Goal: Task Accomplishment & Management: Manage account settings

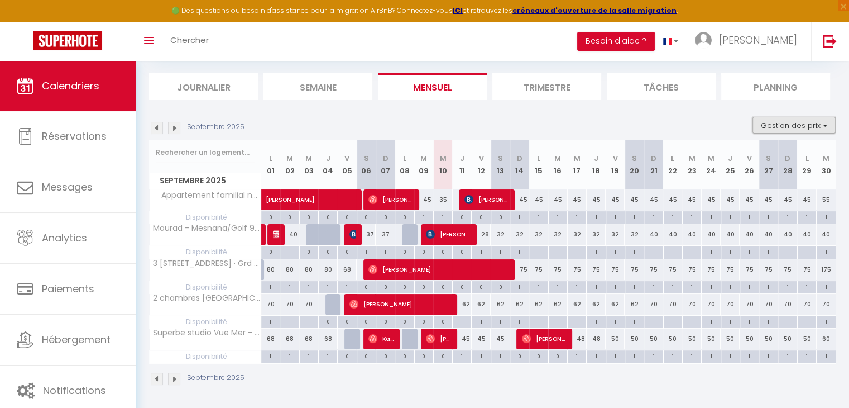
click at [809, 128] on button "Gestion des prix" at bounding box center [794, 125] width 83 height 17
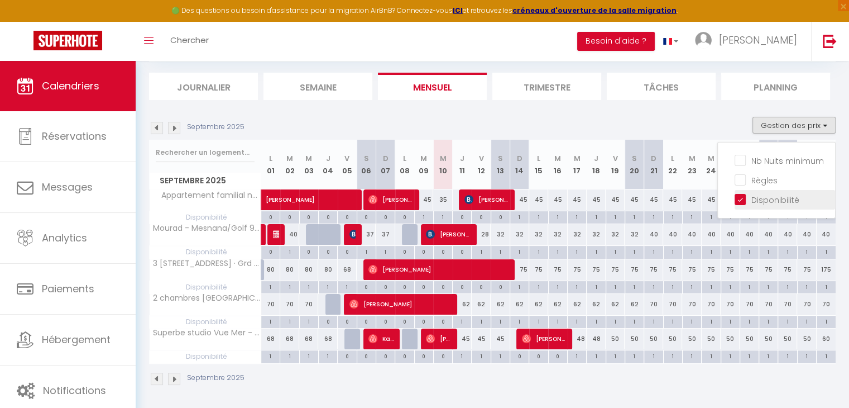
click at [757, 202] on input "Disponibilité" at bounding box center [785, 198] width 101 height 11
checkbox input "false"
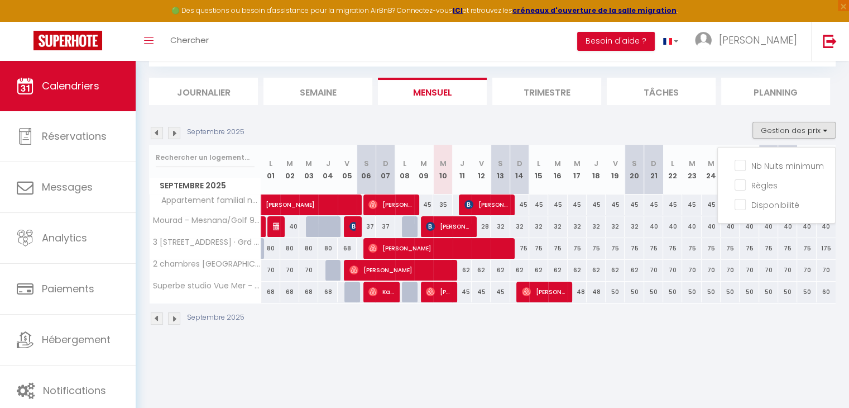
click at [558, 125] on div "Septembre 2025 Gestion des prix Nb Nuits minimum Règles Disponibilité" at bounding box center [492, 133] width 687 height 23
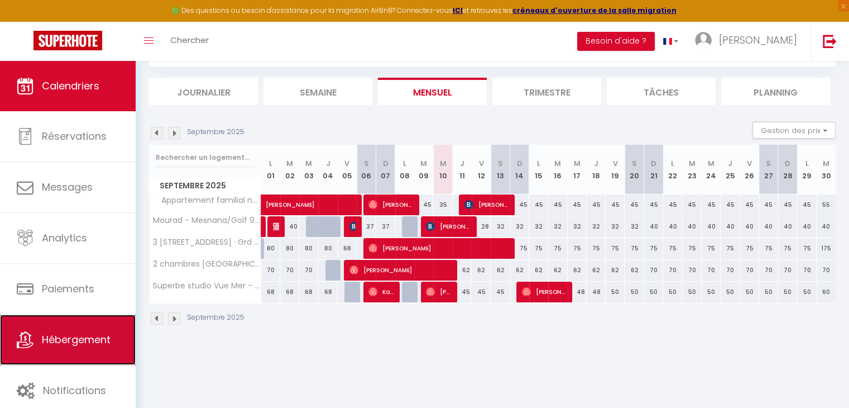
click at [79, 354] on link "Hébergement" at bounding box center [68, 339] width 136 height 50
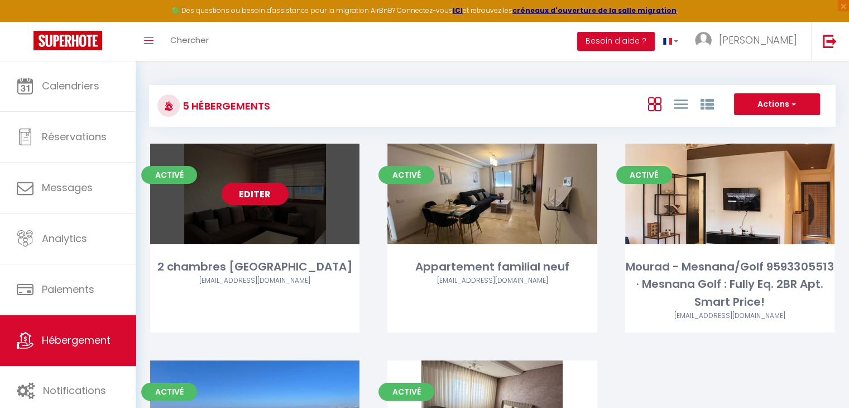
click at [265, 199] on link "Editer" at bounding box center [255, 194] width 67 height 22
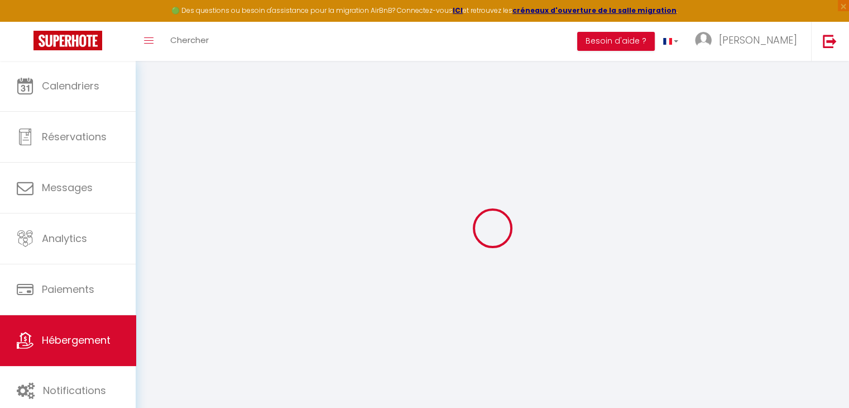
select select
checkbox input "false"
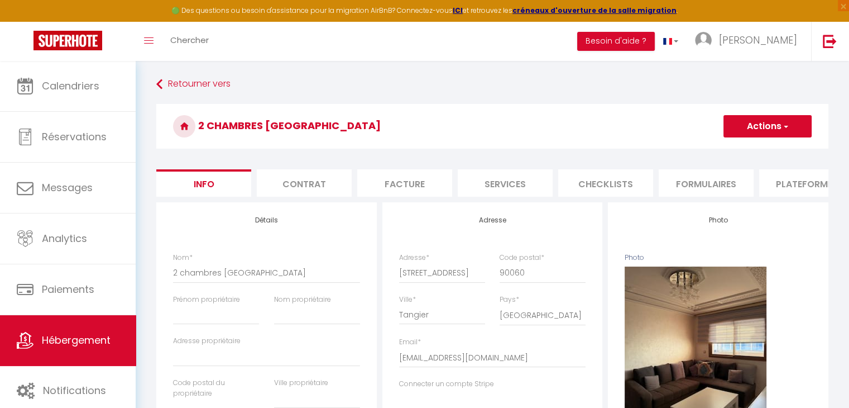
click at [781, 171] on li "Plateformes" at bounding box center [807, 182] width 95 height 27
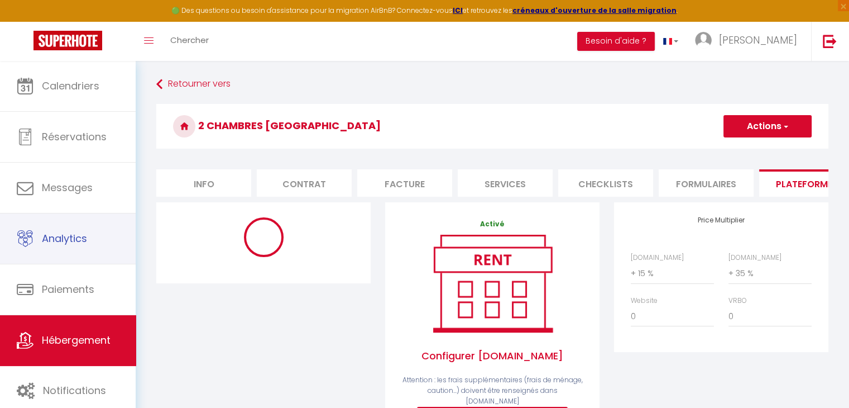
select select "365"
select select
select select "EUR"
select select
select select "12850-1487817507942495574"
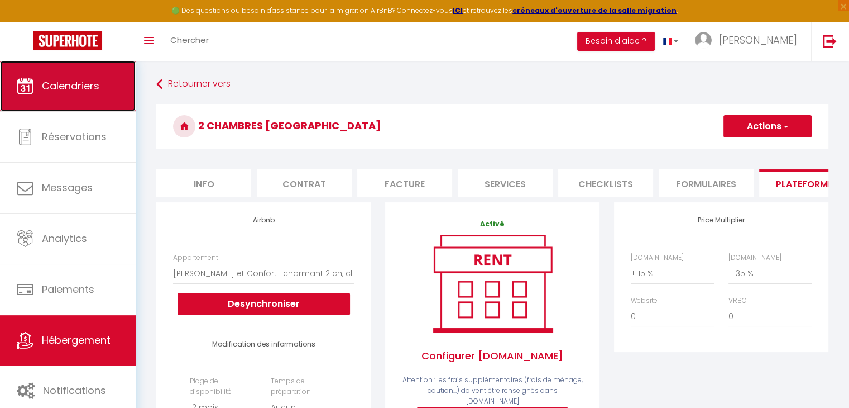
click at [104, 90] on link "Calendriers" at bounding box center [68, 86] width 136 height 50
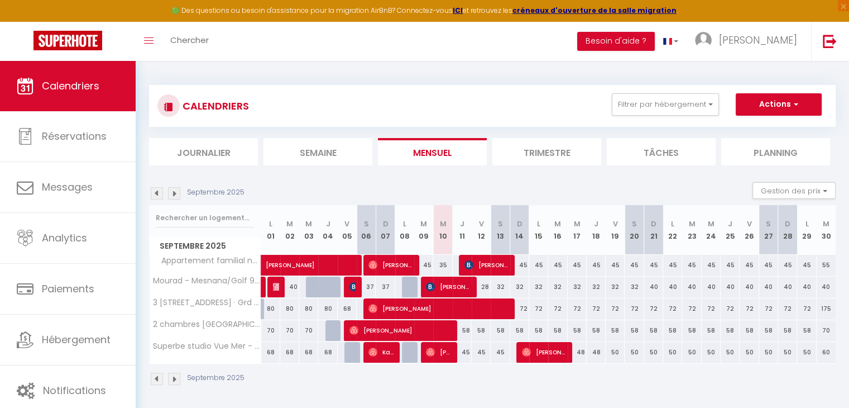
click at [467, 330] on div "58" at bounding box center [462, 330] width 19 height 21
type input "58"
type input "Jeu 11 Septembre 2025"
type input "Ven 12 Septembre 2025"
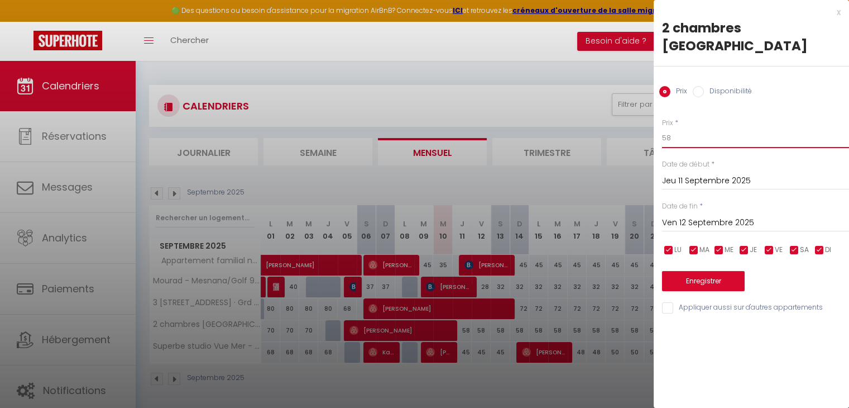
click at [689, 136] on input "58" at bounding box center [755, 138] width 187 height 20
type input "54"
click at [758, 219] on input "Ven 12 Septembre 2025" at bounding box center [755, 223] width 187 height 15
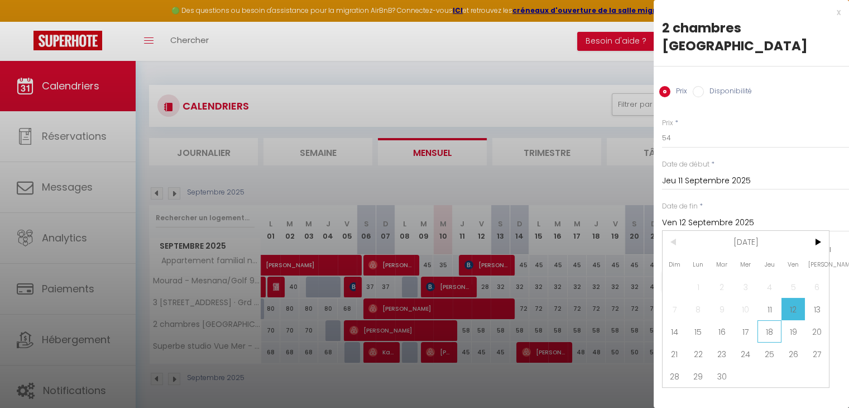
click at [776, 338] on span "18" at bounding box center [770, 331] width 24 height 22
type input "Jeu 18 Septembre 2025"
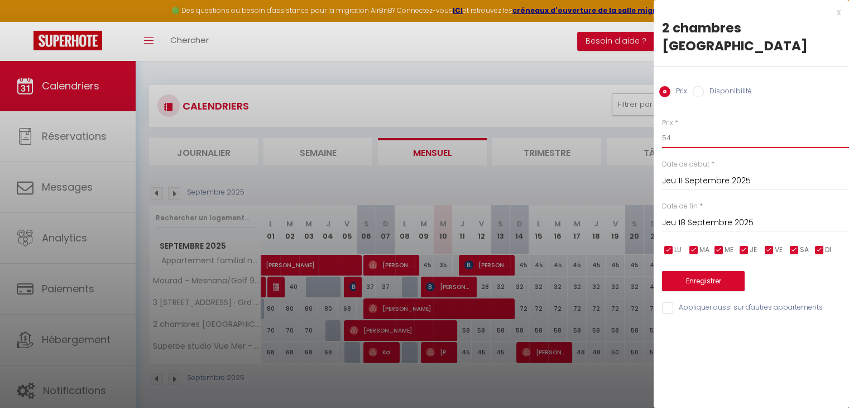
click at [672, 143] on input "54" at bounding box center [755, 138] width 187 height 20
click at [695, 280] on button "Enregistrer" at bounding box center [703, 281] width 83 height 20
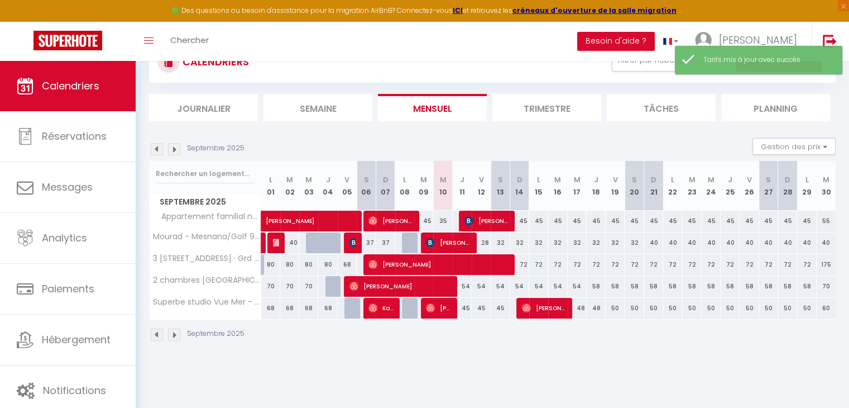
scroll to position [49, 0]
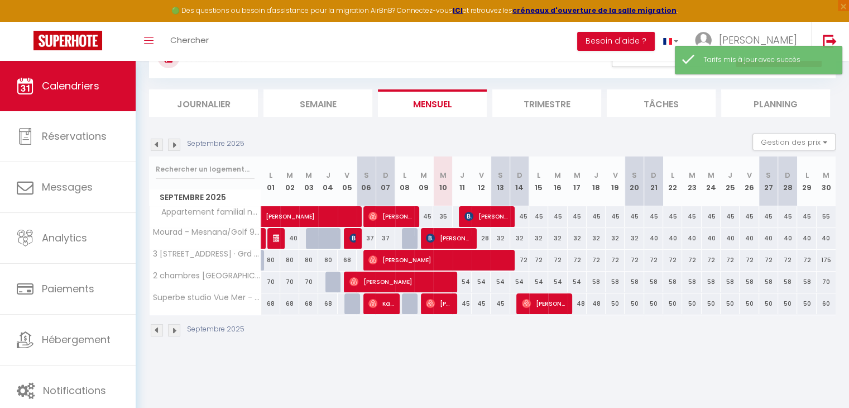
click at [525, 258] on div "72" at bounding box center [519, 260] width 19 height 21
type input "72"
type input "Dim 14 Septembre 2025"
type input "Lun 15 Septembre 2025"
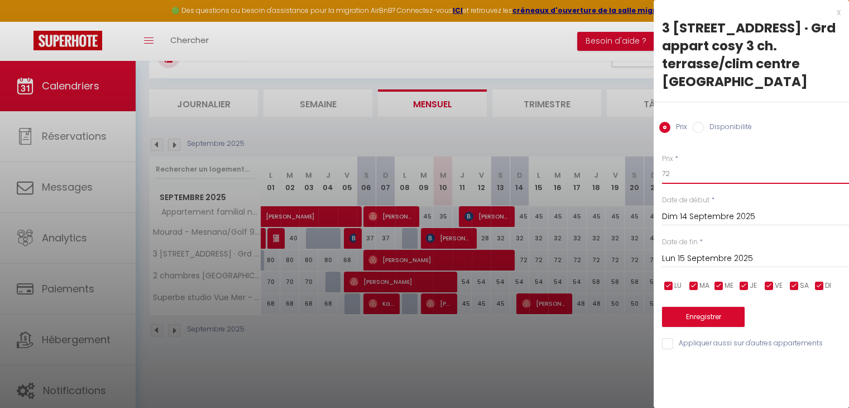
click at [701, 171] on input "72" at bounding box center [755, 174] width 187 height 20
type input "68"
click at [724, 262] on input "Lun 15 Septembre 2025" at bounding box center [755, 258] width 187 height 15
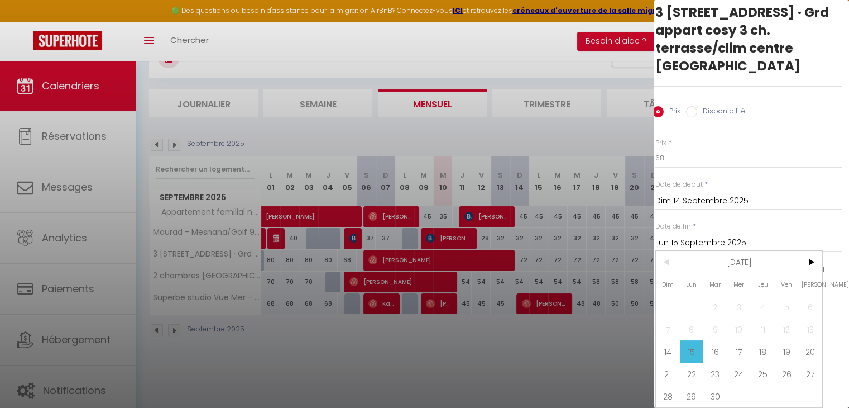
scroll to position [20, 7]
click at [671, 366] on span "21" at bounding box center [668, 373] width 24 height 22
type input "Dim 21 Septembre 2025"
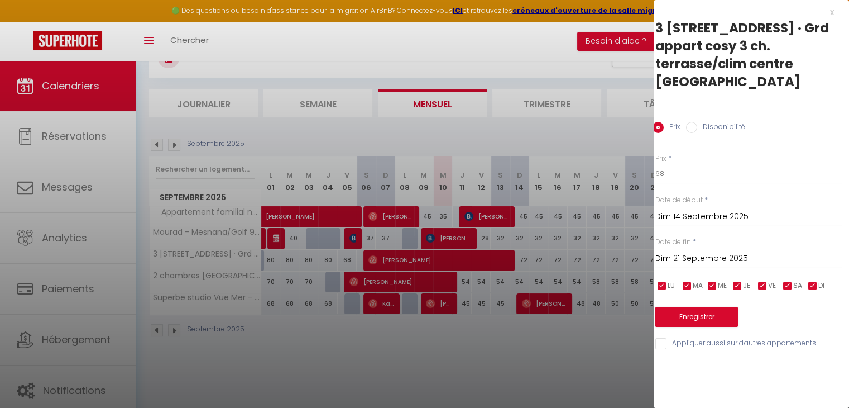
scroll to position [0, 7]
click at [706, 321] on button "Enregistrer" at bounding box center [697, 317] width 83 height 20
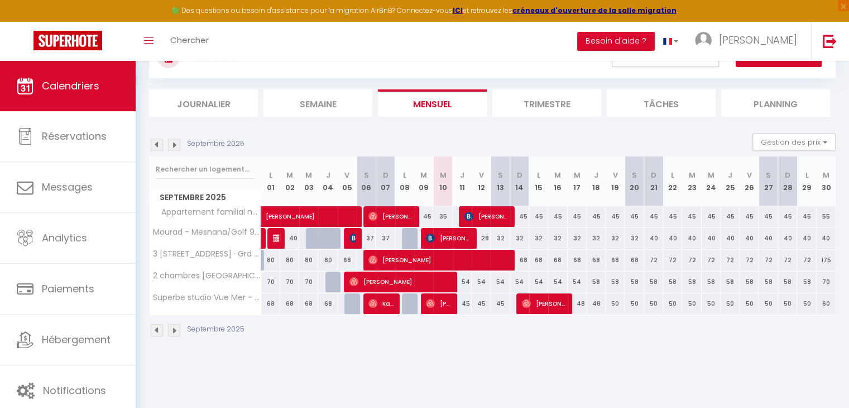
click at [650, 240] on div "40" at bounding box center [654, 238] width 19 height 21
type input "40"
type input "Dim 21 Septembre 2025"
type input "Lun 22 Septembre 2025"
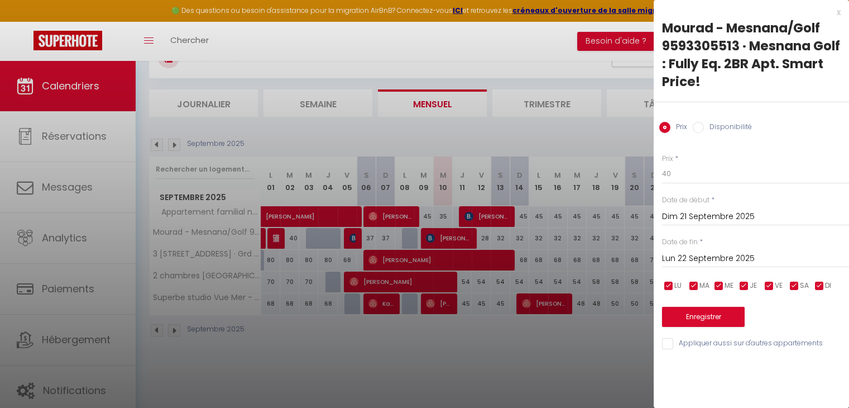
drag, startPoint x: 729, startPoint y: 207, endPoint x: 737, endPoint y: 211, distance: 9.0
click at [737, 211] on div "[DATE] < [DATE] > Dim Lun Mar Mer Jeu Ven Sam 1 2 3 4 5 6 7 8 9 10 11 12 13 14 …" at bounding box center [755, 216] width 187 height 20
click at [737, 211] on input "Dim 21 Septembre 2025" at bounding box center [755, 216] width 187 height 15
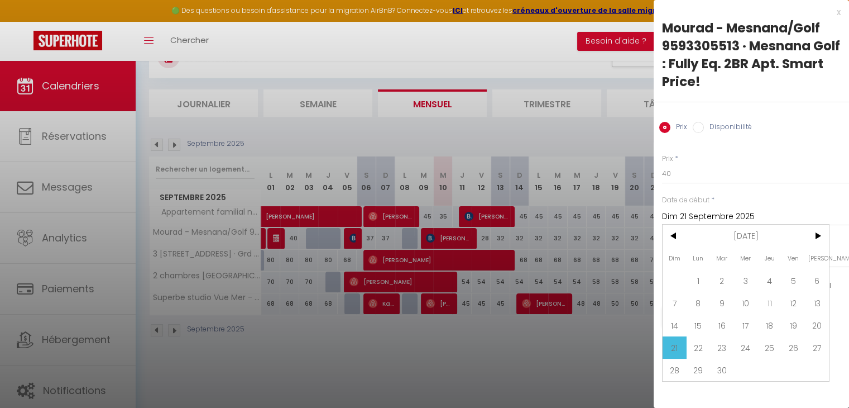
click at [737, 211] on input "Dim 21 Septembre 2025" at bounding box center [755, 216] width 187 height 15
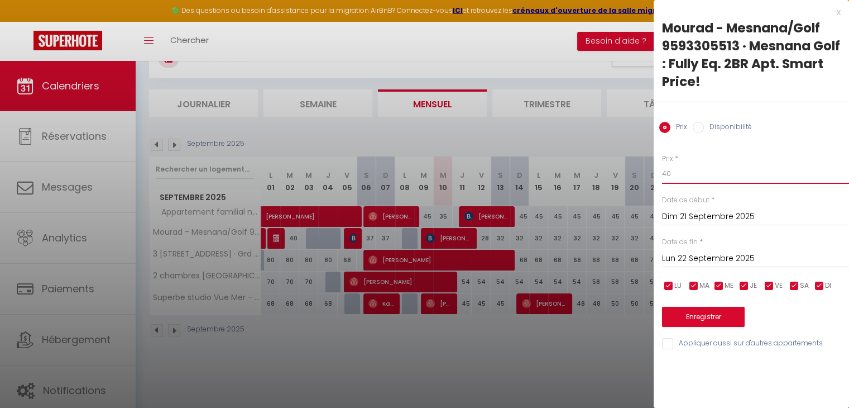
click at [685, 171] on input "40" at bounding box center [755, 174] width 187 height 20
type input "9"
type input "35"
click at [744, 256] on input "Lun 22 Septembre 2025" at bounding box center [755, 258] width 187 height 15
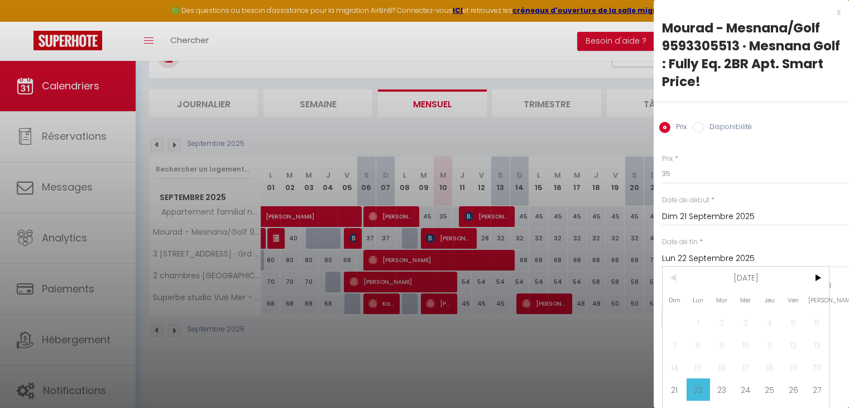
scroll to position [23, 7]
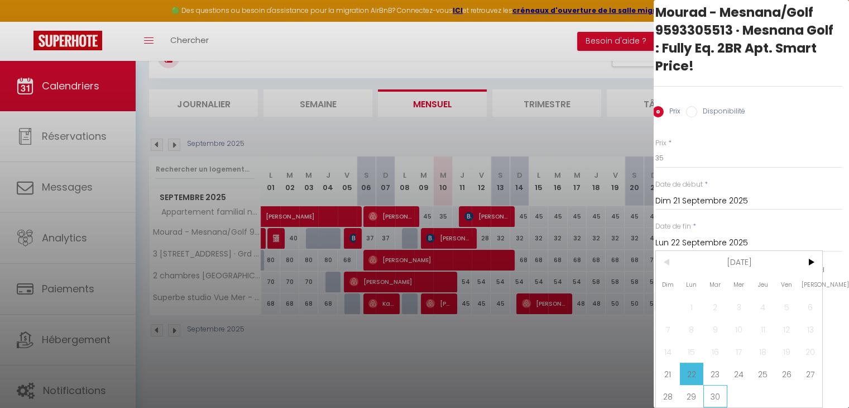
click at [714, 385] on span "30" at bounding box center [716, 396] width 24 height 22
type input "[DATE]"
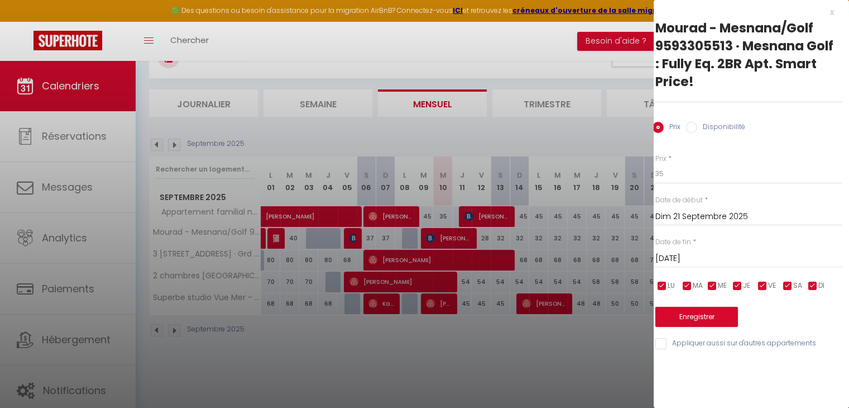
scroll to position [0, 7]
click at [689, 319] on button "Enregistrer" at bounding box center [697, 317] width 83 height 20
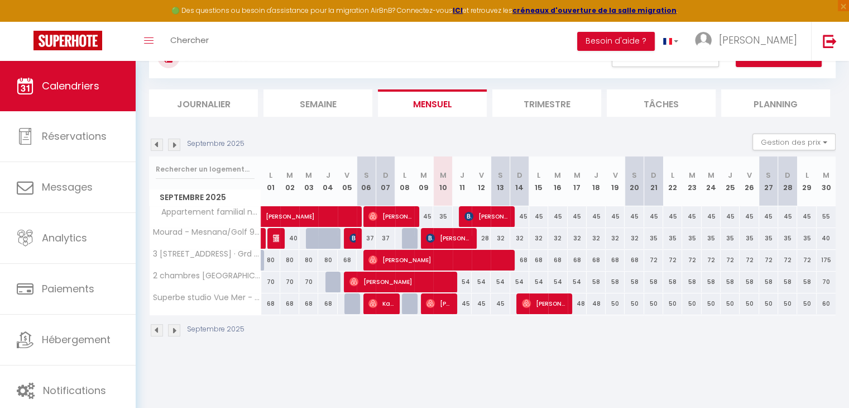
click at [487, 237] on div "28" at bounding box center [481, 238] width 19 height 21
type input "28"
type input "Ven 12 Septembre 2025"
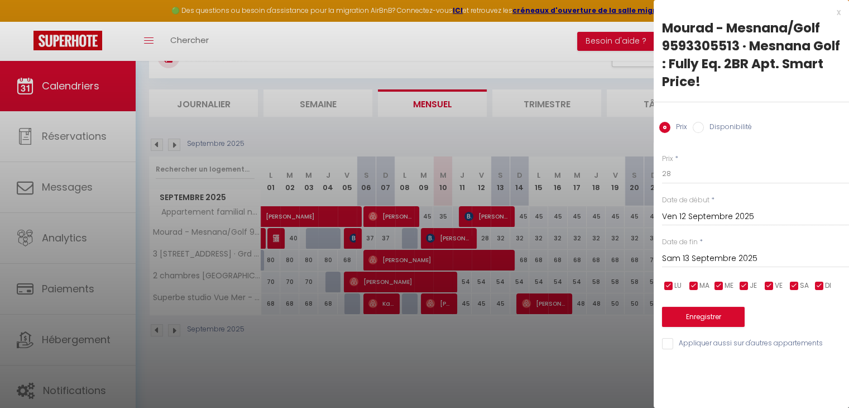
click at [762, 246] on div "Date de fin * [DATE] < [DATE] > Dim Lun Mar Mer Jeu Ven Sam 1 2 3 4 5 6 7 8 9 1…" at bounding box center [755, 252] width 187 height 31
click at [774, 251] on input "Sam 13 Septembre 2025" at bounding box center [755, 258] width 187 height 15
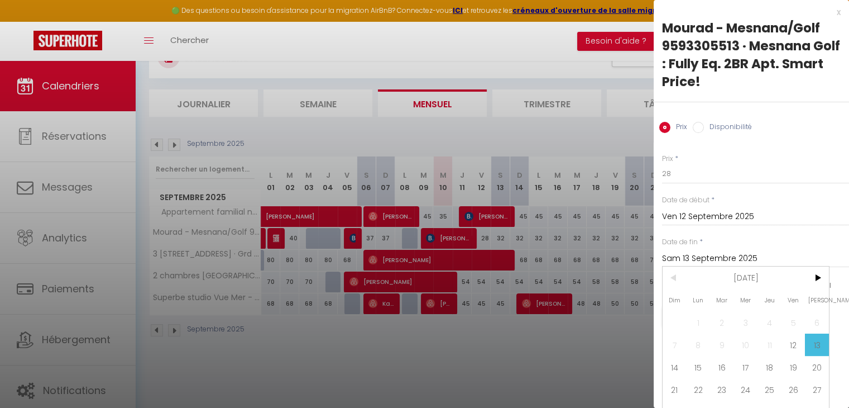
scroll to position [23, 0]
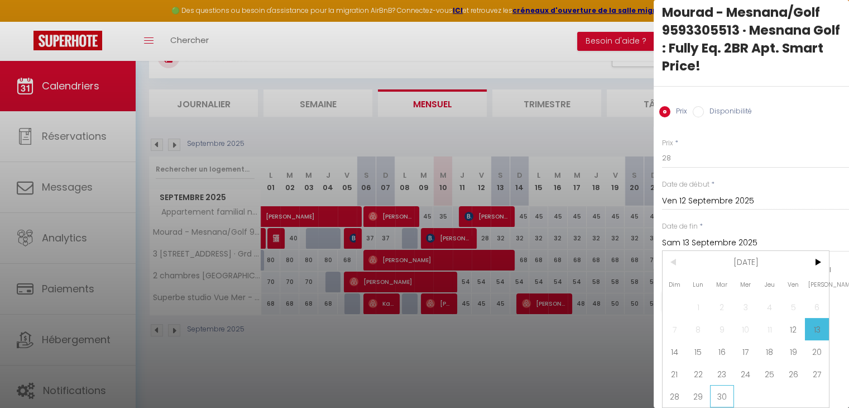
click at [717, 390] on span "30" at bounding box center [722, 396] width 24 height 22
type input "[DATE]"
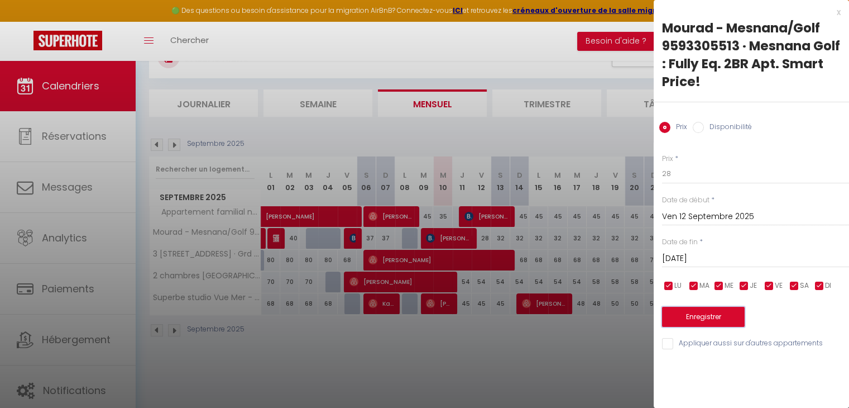
click at [682, 308] on button "Enregistrer" at bounding box center [703, 317] width 83 height 20
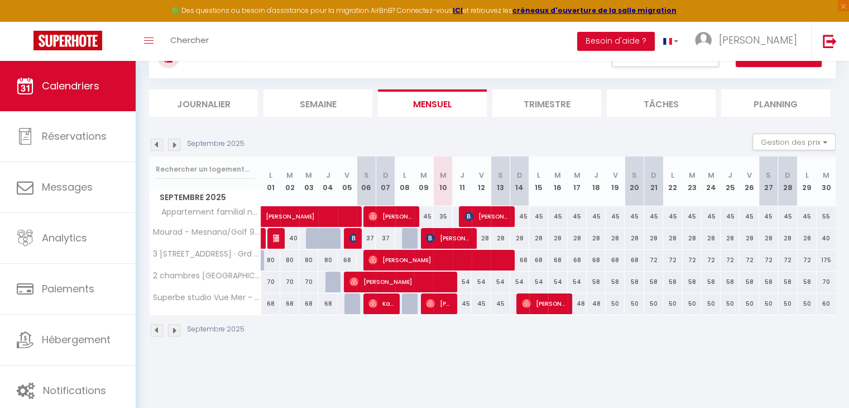
click at [828, 259] on div "175" at bounding box center [826, 260] width 19 height 21
type input "175"
type input "[DATE]"
type input "Mer 01 Octobre 2025"
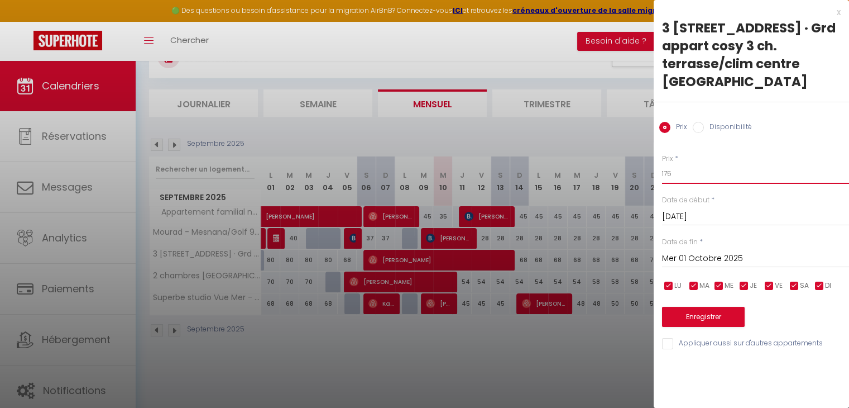
click at [677, 179] on input "175" at bounding box center [755, 174] width 187 height 20
click at [636, 183] on div at bounding box center [424, 204] width 849 height 408
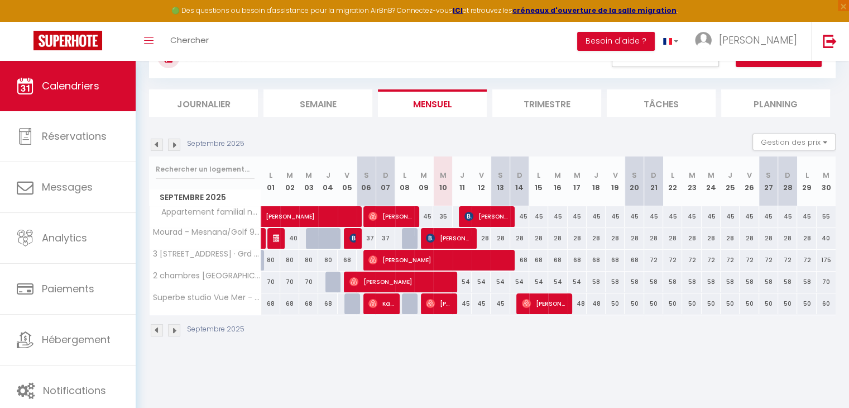
click at [827, 257] on div "175" at bounding box center [826, 260] width 19 height 21
type input "175"
type input "[DATE]"
type input "Mer 01 Octobre 2025"
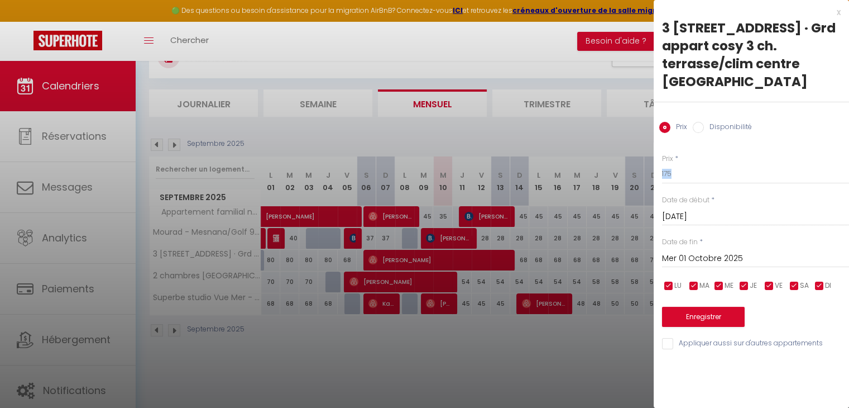
drag, startPoint x: 686, startPoint y: 186, endPoint x: 688, endPoint y: 174, distance: 11.8
click at [688, 174] on div "Prix * 175 Statut * Disponible Indisponible Date de début * [DATE] < [DATE] > D…" at bounding box center [751, 245] width 195 height 211
click at [688, 174] on input "175" at bounding box center [755, 174] width 187 height 20
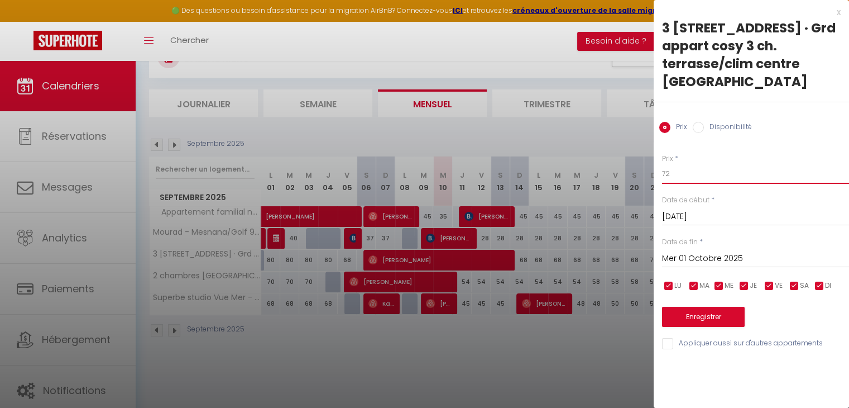
type input "72"
click at [717, 317] on button "Enregistrer" at bounding box center [703, 317] width 83 height 20
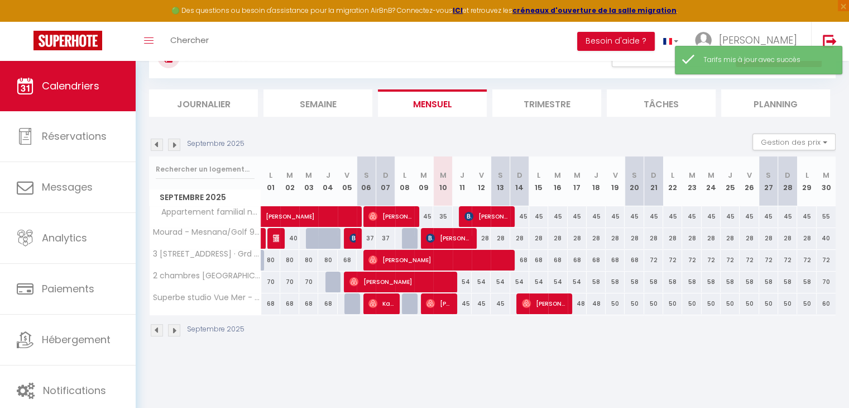
click at [170, 146] on img at bounding box center [174, 145] width 12 height 12
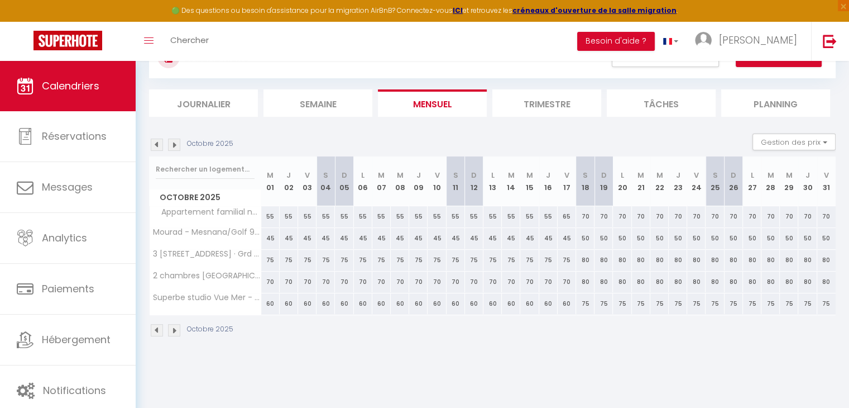
click at [323, 238] on div "45" at bounding box center [326, 238] width 18 height 21
type input "45"
type input "[DATE]"
type input "Dim 05 Octobre 2025"
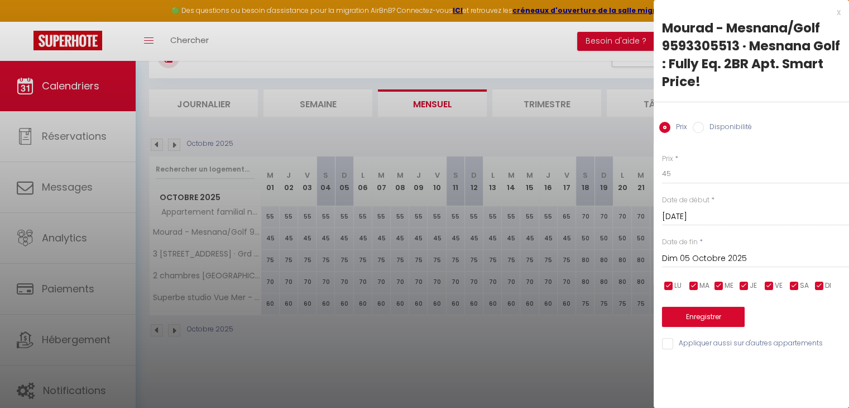
click at [667, 284] on input "checkbox" at bounding box center [668, 285] width 11 height 11
checkbox input "false"
click at [698, 282] on input "checkbox" at bounding box center [694, 285] width 11 height 11
click at [700, 288] on span "MA" at bounding box center [705, 285] width 10 height 11
checkbox input "true"
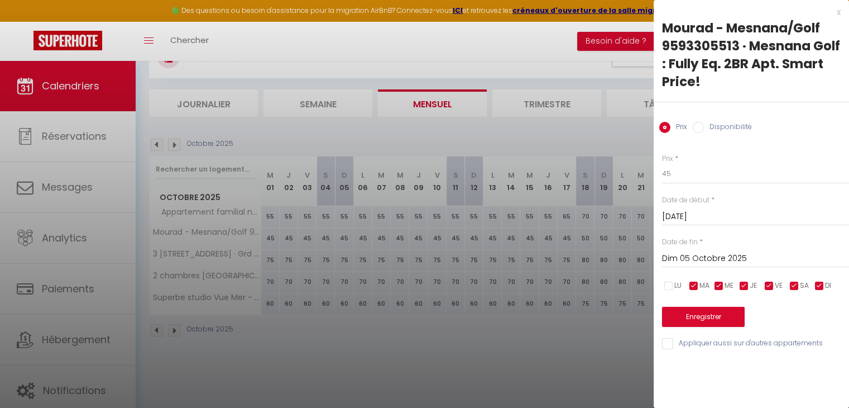
click at [672, 284] on input "checkbox" at bounding box center [668, 285] width 11 height 11
checkbox input "true"
click at [679, 168] on input "45" at bounding box center [755, 174] width 187 height 20
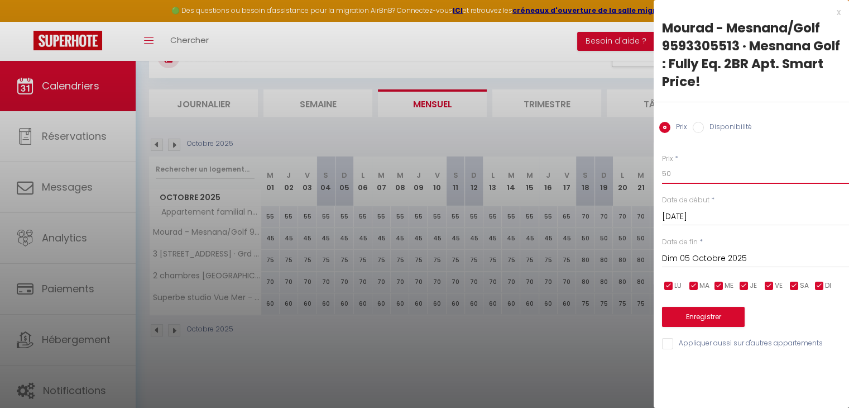
type input "50"
click at [715, 214] on input "[DATE]" at bounding box center [755, 216] width 187 height 15
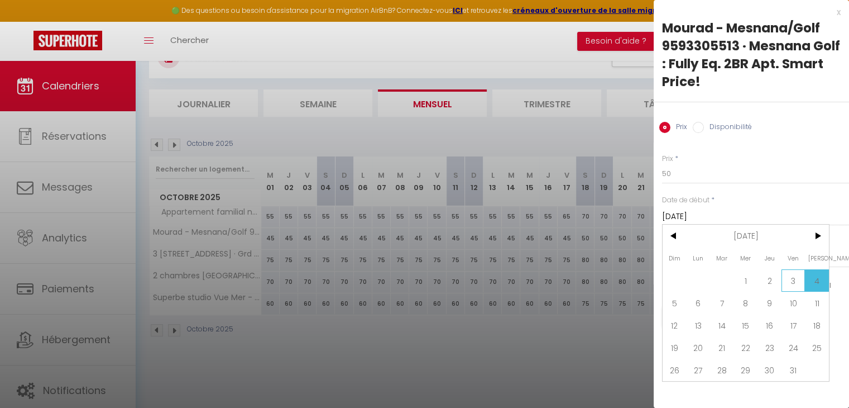
click at [796, 282] on span "3" at bounding box center [794, 280] width 24 height 22
type input "Ven 03 Octobre 2025"
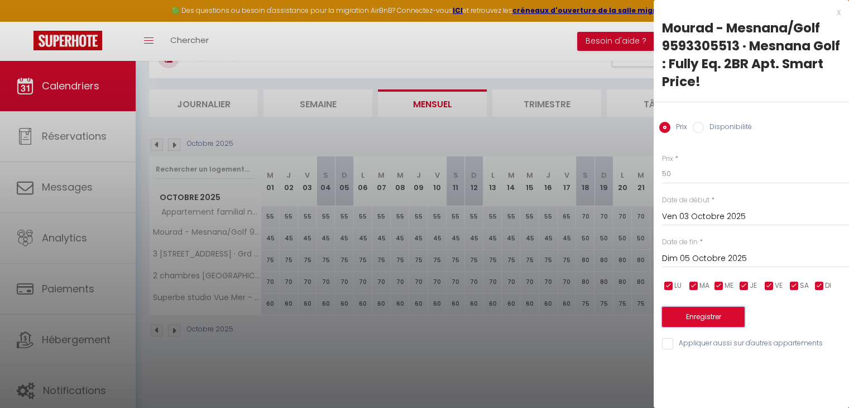
click at [696, 317] on button "Enregistrer" at bounding box center [703, 317] width 83 height 20
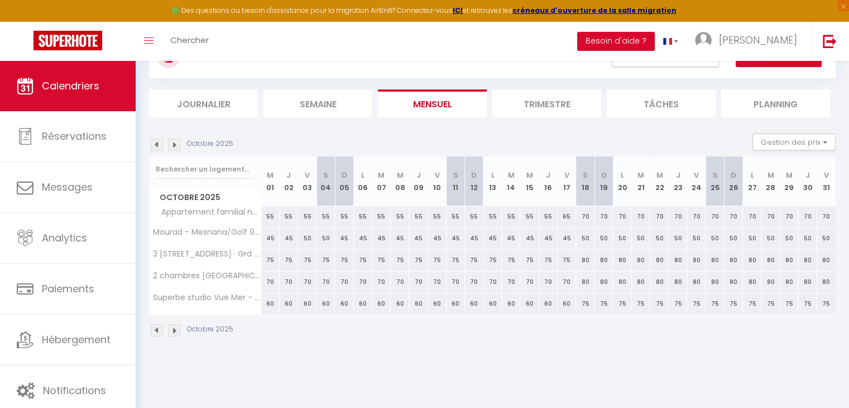
click at [440, 234] on div "45" at bounding box center [437, 238] width 18 height 21
type input "45"
type input "Ven 10 Octobre 2025"
type input "[DATE]"
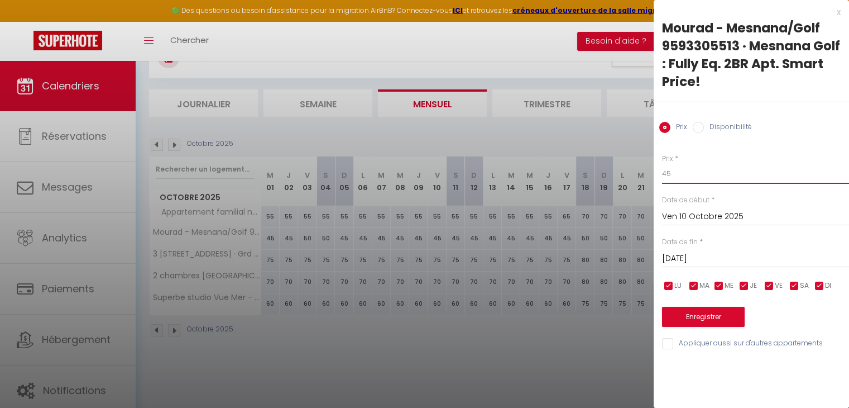
click at [693, 168] on input "45" at bounding box center [755, 174] width 187 height 20
type input "50"
click at [748, 264] on input "[DATE]" at bounding box center [755, 258] width 187 height 15
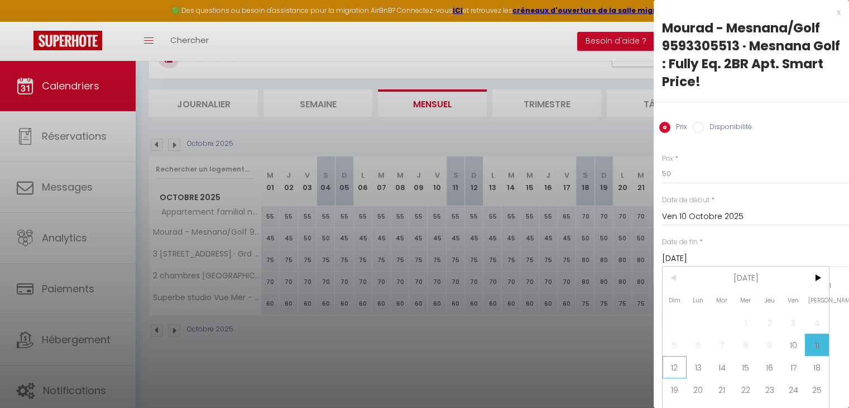
click at [677, 364] on span "12" at bounding box center [675, 367] width 24 height 22
type input "Dim 12 Octobre 2025"
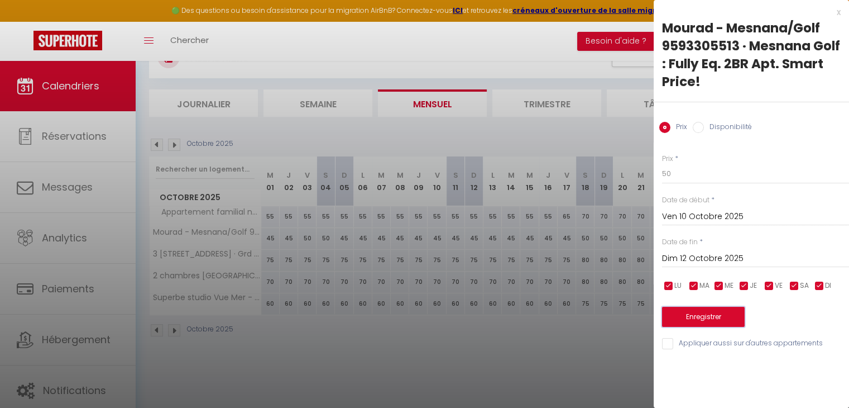
click at [709, 312] on button "Enregistrer" at bounding box center [703, 317] width 83 height 20
